Goal: Navigation & Orientation: Find specific page/section

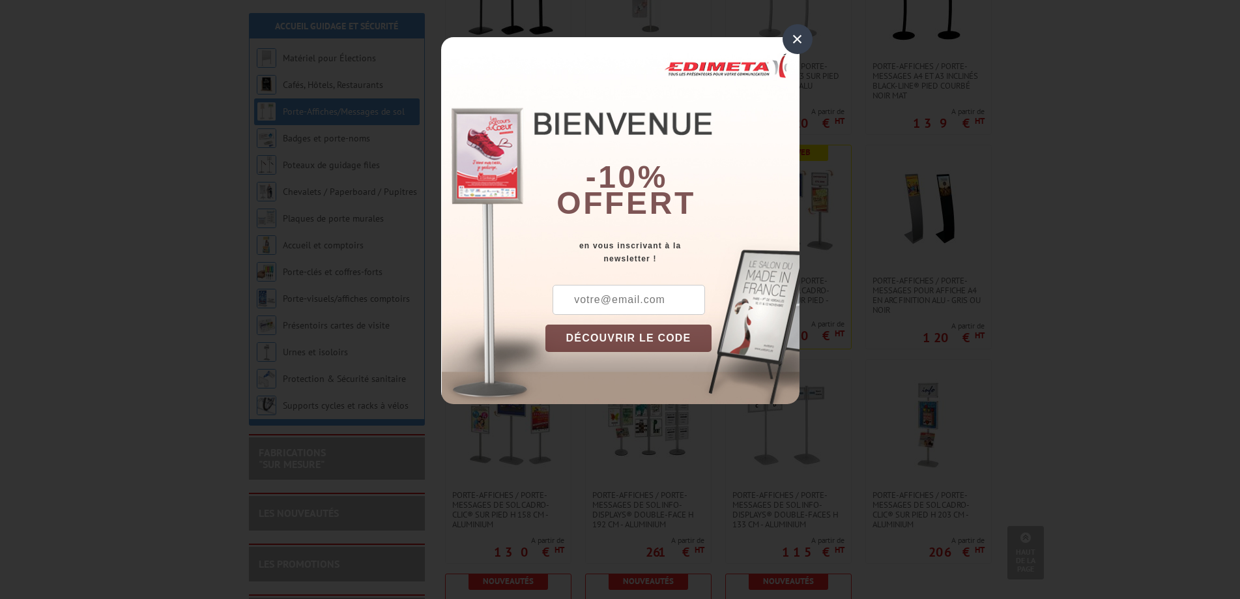
scroll to position [586, 0]
click at [796, 35] on div "×" at bounding box center [798, 39] width 30 height 30
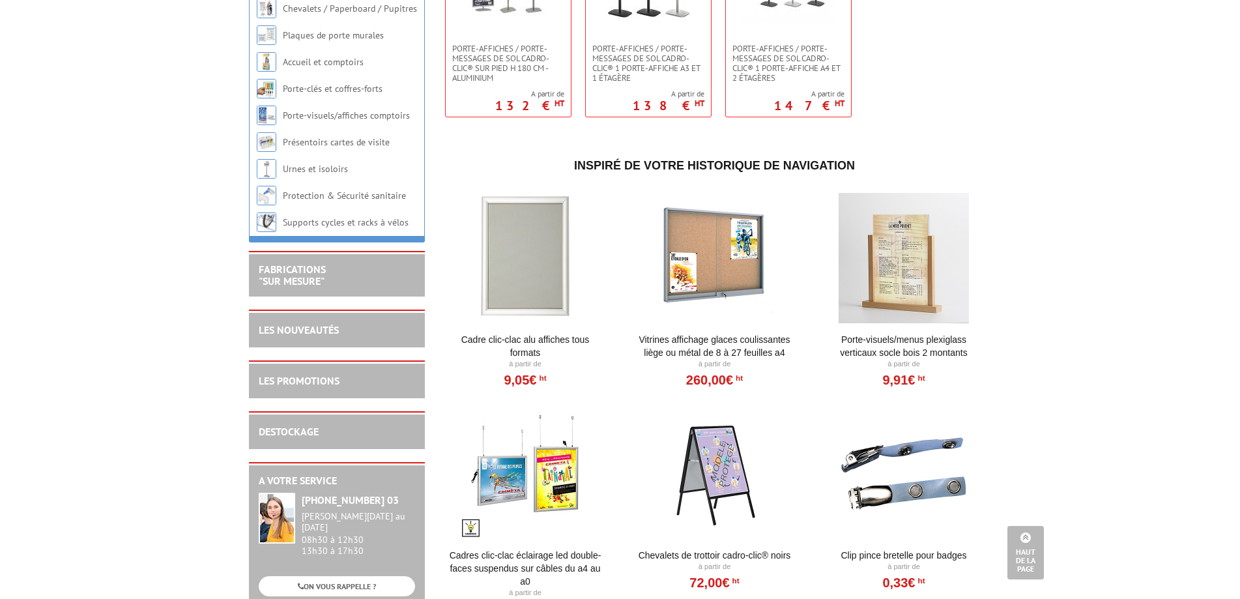
scroll to position [1238, 0]
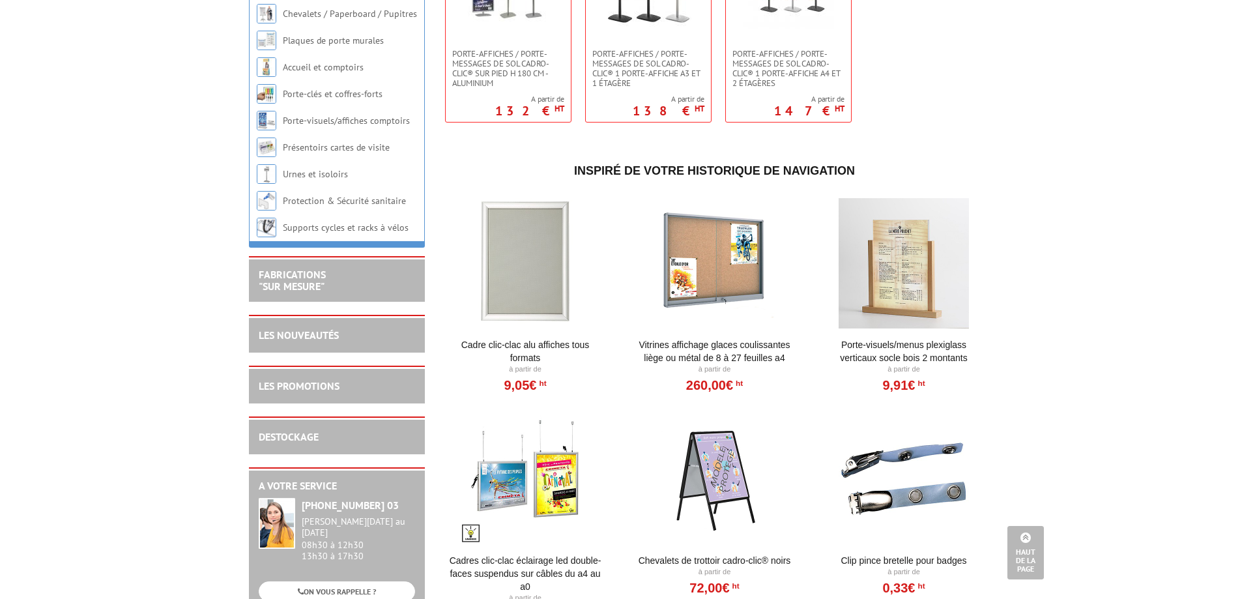
click at [901, 260] on div at bounding box center [904, 263] width 161 height 130
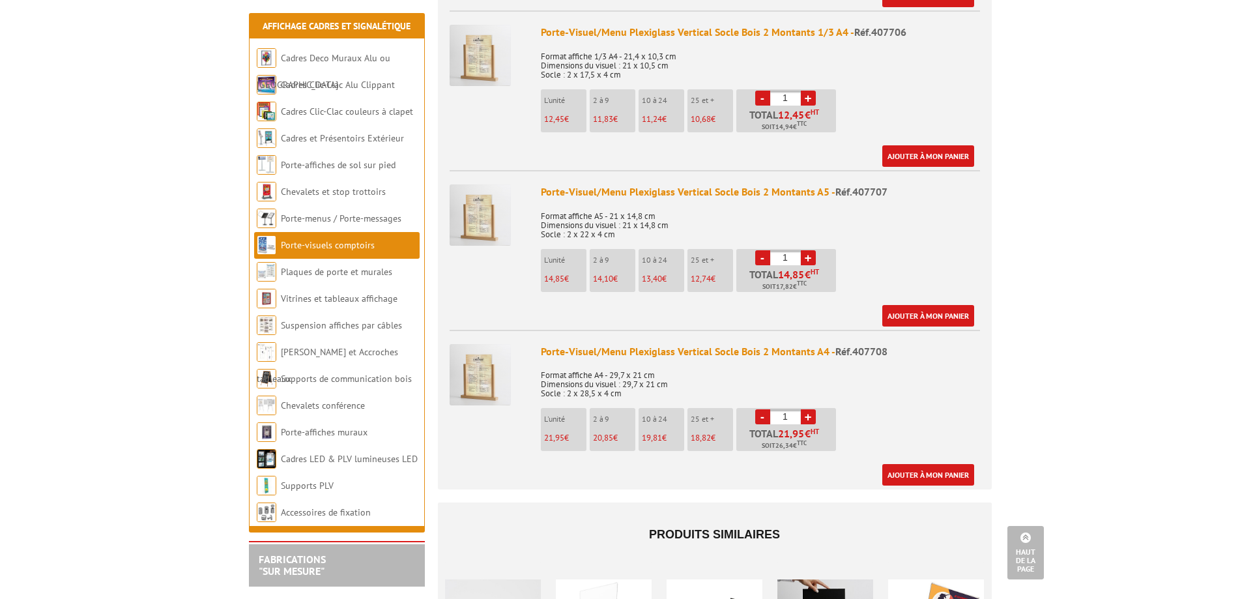
scroll to position [521, 0]
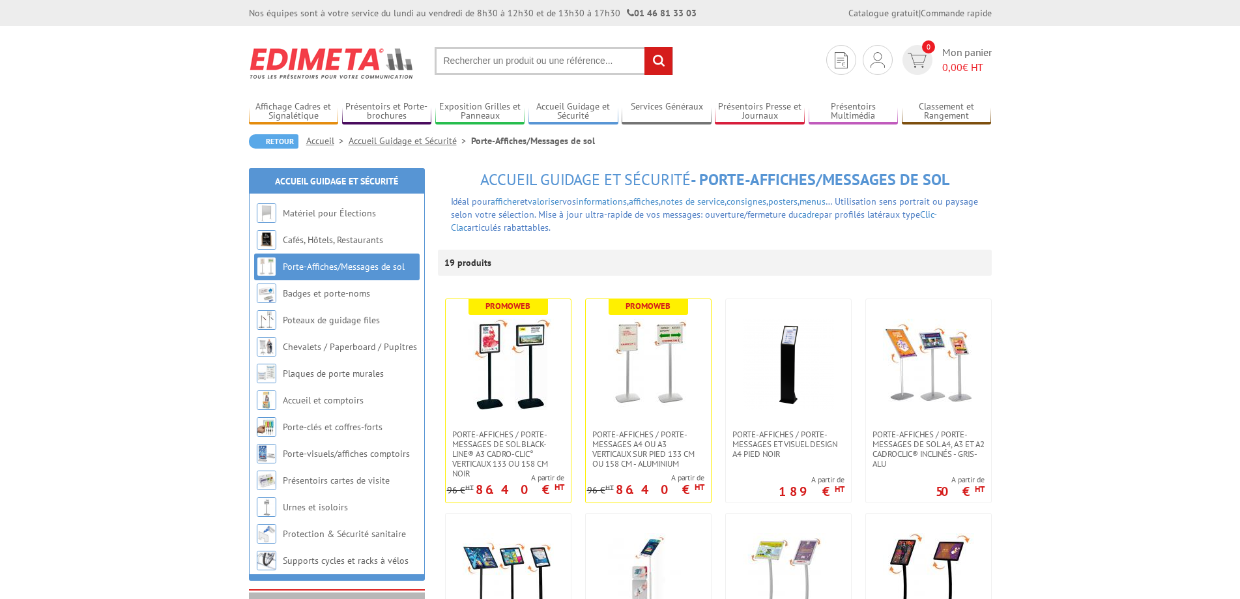
scroll to position [1238, 0]
